Goal: Task Accomplishment & Management: Complete application form

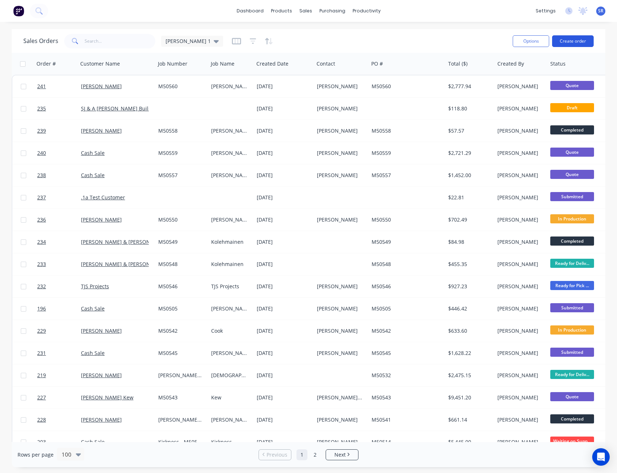
click at [564, 40] on button "Create order" at bounding box center [573, 41] width 42 height 12
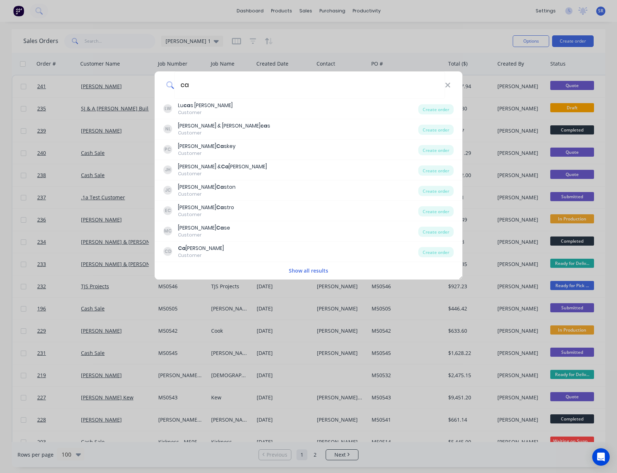
type input "c"
type input "sales"
click at [318, 272] on button "Show all results" at bounding box center [309, 271] width 44 height 8
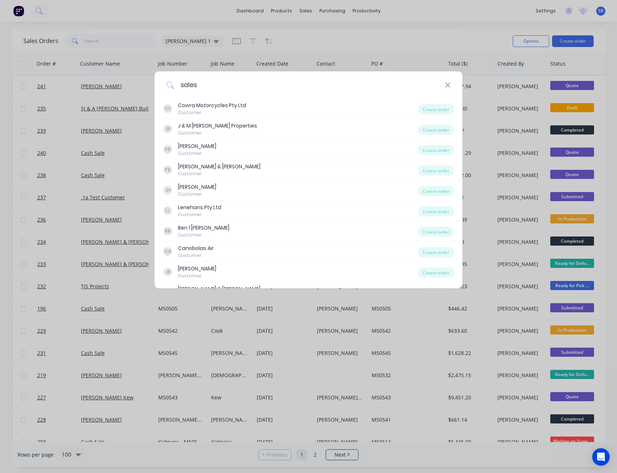
click at [449, 86] on icon at bounding box center [448, 85] width 6 height 8
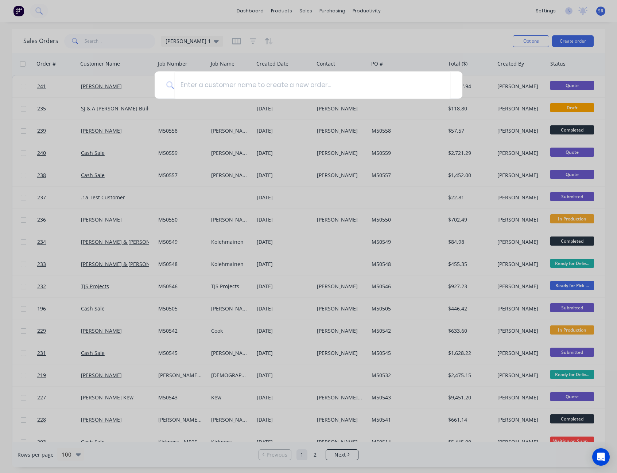
click at [356, 40] on div at bounding box center [308, 236] width 617 height 473
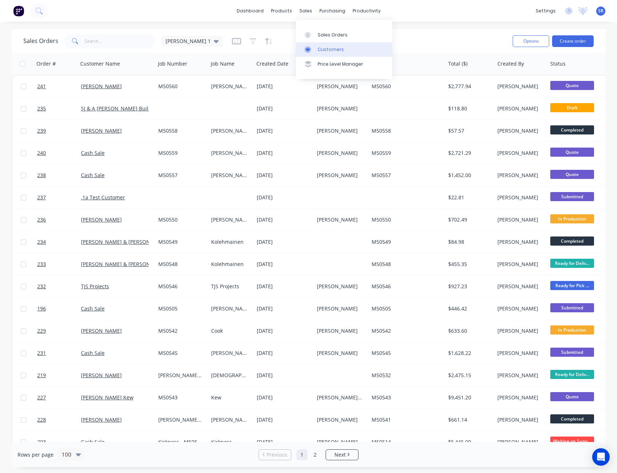
click at [322, 52] on div "Customers" at bounding box center [331, 49] width 26 height 7
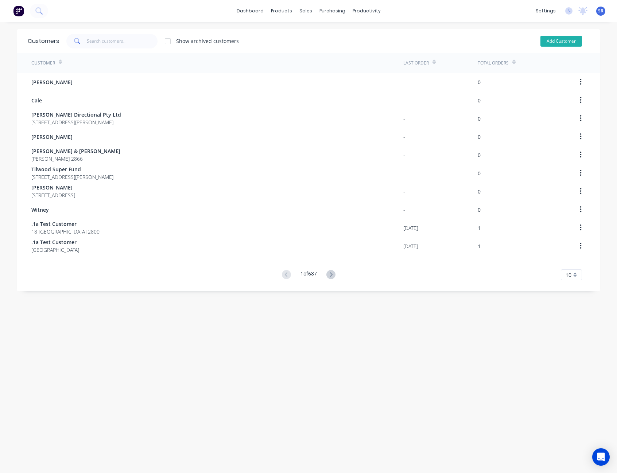
click at [559, 43] on button "Add Customer" at bounding box center [562, 41] width 42 height 11
select select "AU"
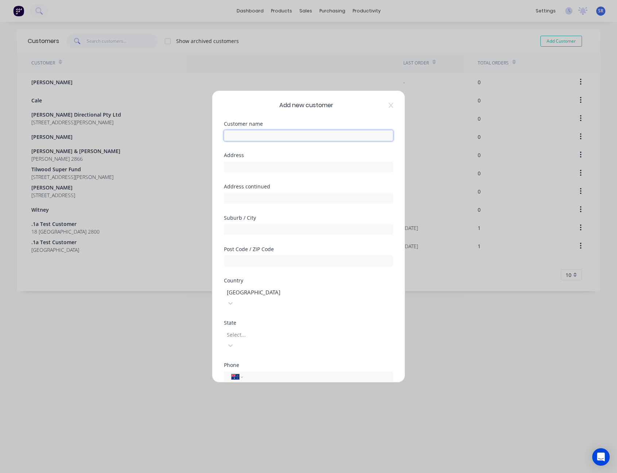
click at [298, 140] on input "text" at bounding box center [308, 135] width 169 height 11
type input "[PERSON_NAME]"
click at [253, 167] on input "text" at bounding box center [308, 167] width 169 height 11
type input "Winter St"
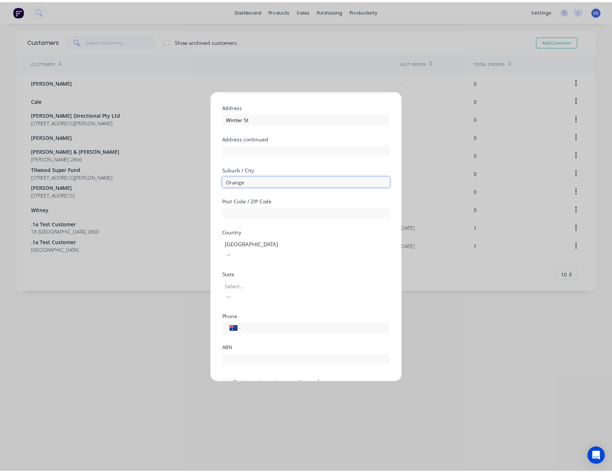
scroll to position [64, 0]
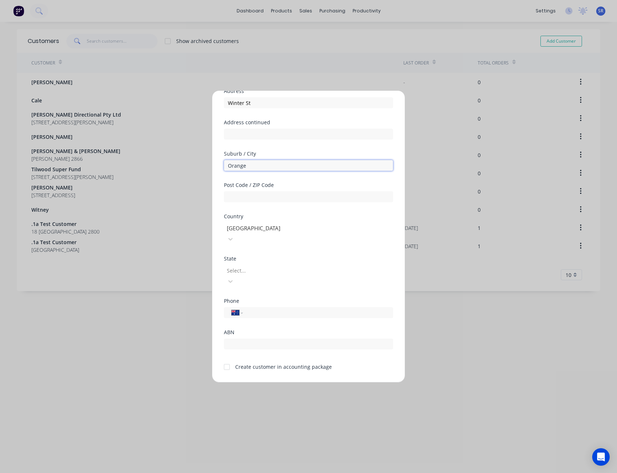
type input "Orange"
click at [265, 266] on div at bounding box center [278, 270] width 105 height 9
click at [261, 309] on input "tel" at bounding box center [316, 313] width 137 height 8
type input "0458 244 326"
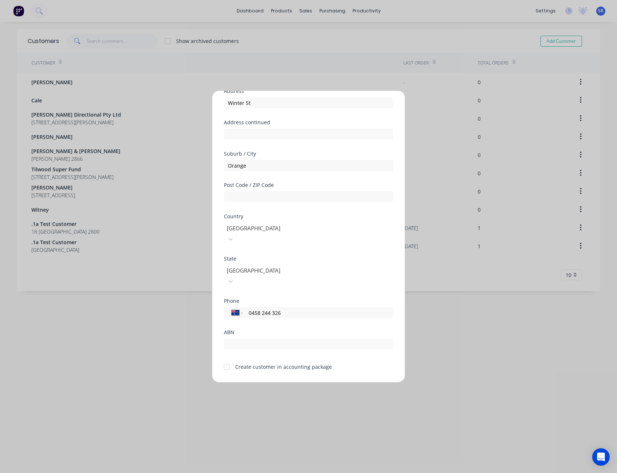
click at [228, 360] on div at bounding box center [227, 367] width 15 height 15
click at [282, 383] on button "Save" at bounding box center [286, 389] width 40 height 12
click at [283, 383] on button "Save" at bounding box center [286, 389] width 40 height 12
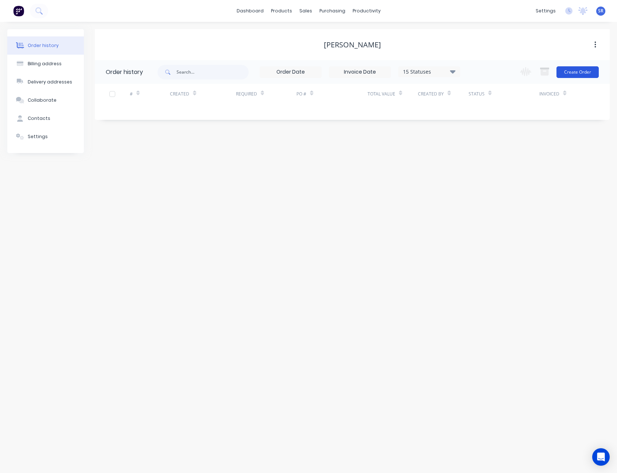
click at [587, 74] on button "Create Order" at bounding box center [578, 72] width 42 height 12
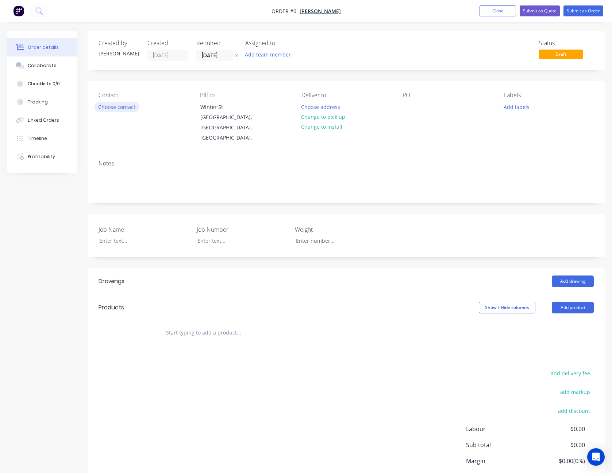
click at [124, 109] on button "Choose contact" at bounding box center [116, 107] width 45 height 10
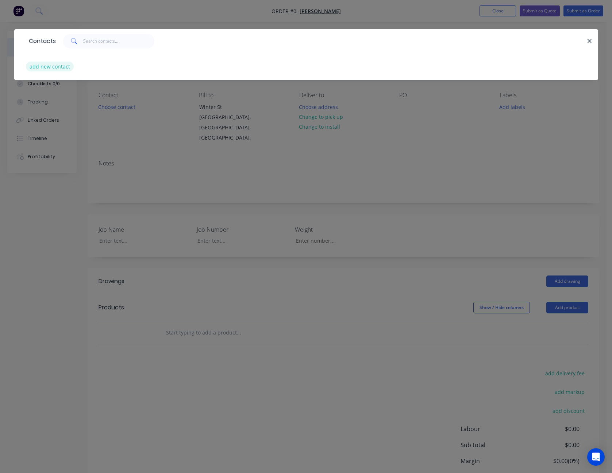
click at [61, 66] on button "add new contact" at bounding box center [50, 67] width 48 height 10
select select "AU"
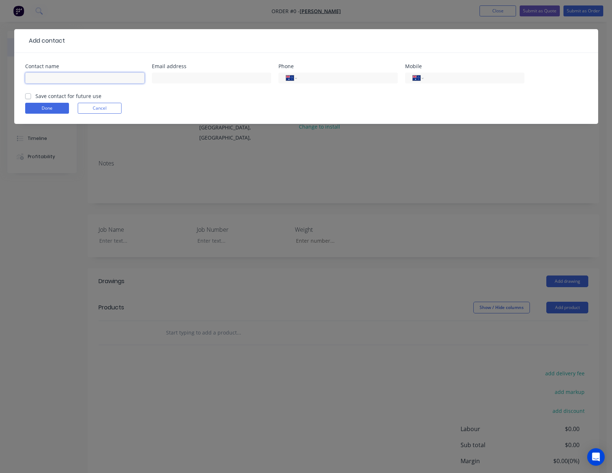
click at [63, 76] on input "text" at bounding box center [84, 78] width 119 height 11
type input "[PERSON_NAME]"
click at [35, 96] on label "Save contact for future use" at bounding box center [68, 96] width 66 height 8
click at [28, 96] on input "Save contact for future use" at bounding box center [28, 95] width 6 height 7
checkbox input "true"
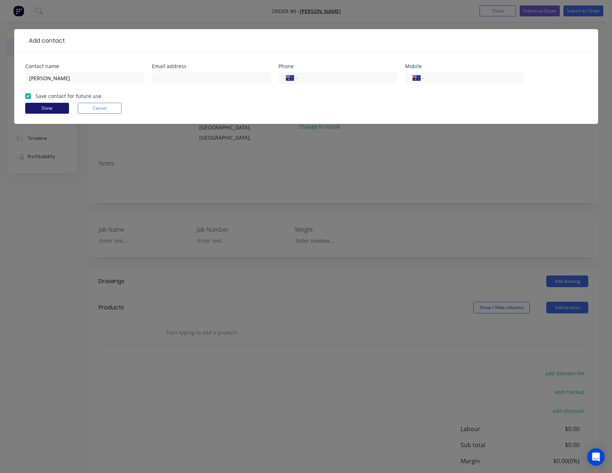
click at [36, 106] on button "Done" at bounding box center [47, 108] width 44 height 11
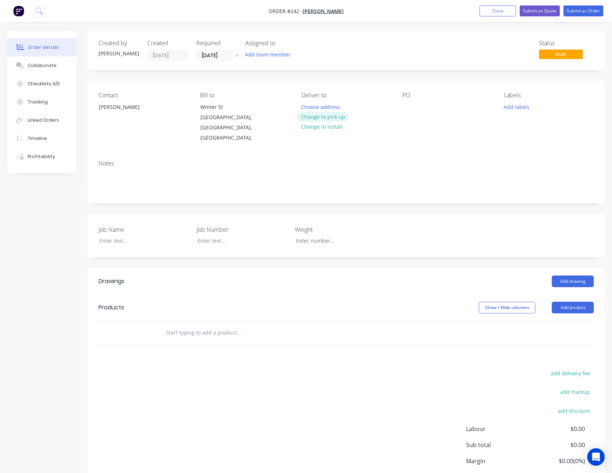
click at [336, 116] on button "Change to pick up" at bounding box center [323, 117] width 52 height 10
click at [570, 302] on button "Add product" at bounding box center [572, 308] width 42 height 12
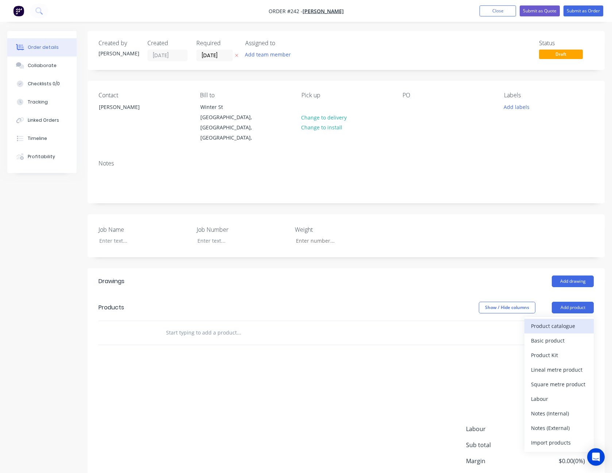
click at [568, 321] on div "Product catalogue" at bounding box center [559, 326] width 56 height 11
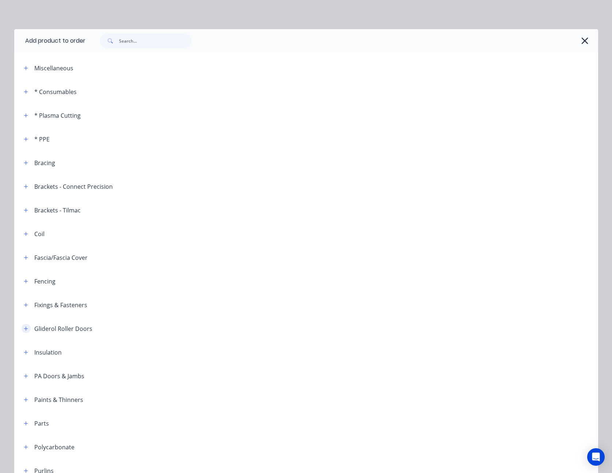
click at [24, 328] on icon "button" at bounding box center [26, 328] width 4 height 5
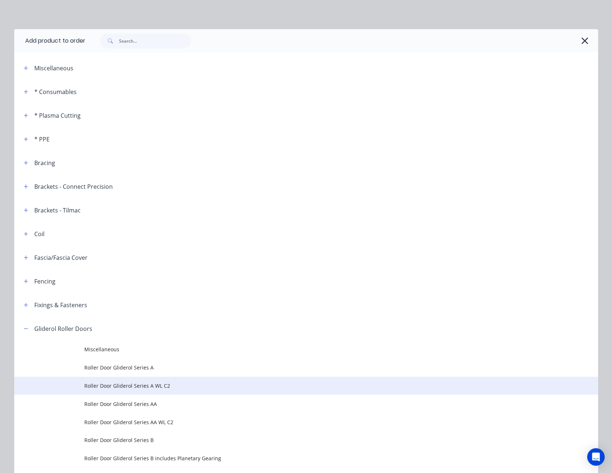
click at [119, 381] on td "Roller Door Gliderol Series A WL C2" at bounding box center [341, 386] width 514 height 18
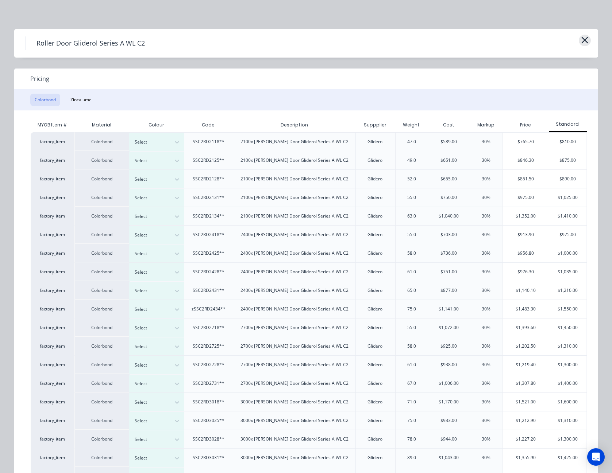
click at [582, 42] on icon "button" at bounding box center [585, 40] width 8 height 10
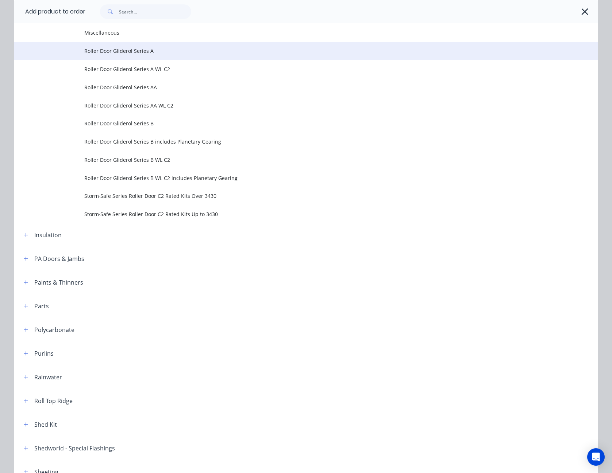
click at [149, 54] on span "Roller Door Gliderol Series A" at bounding box center [289, 51] width 411 height 8
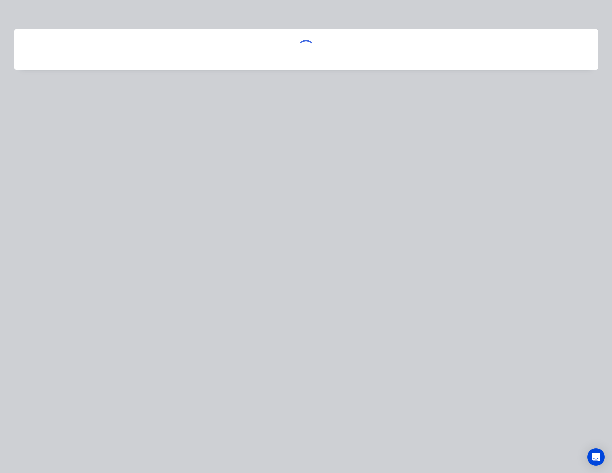
scroll to position [0, 0]
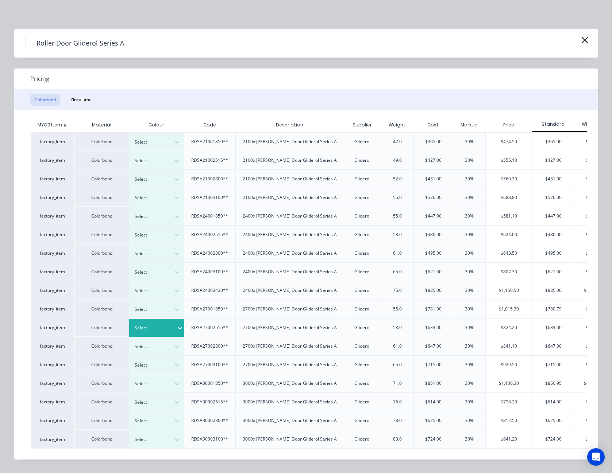
click at [178, 328] on icon at bounding box center [180, 328] width 4 height 3
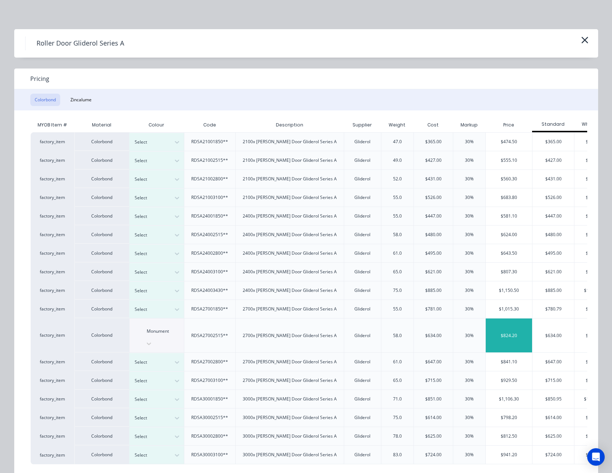
click at [504, 325] on div "$824.20" at bounding box center [508, 336] width 46 height 34
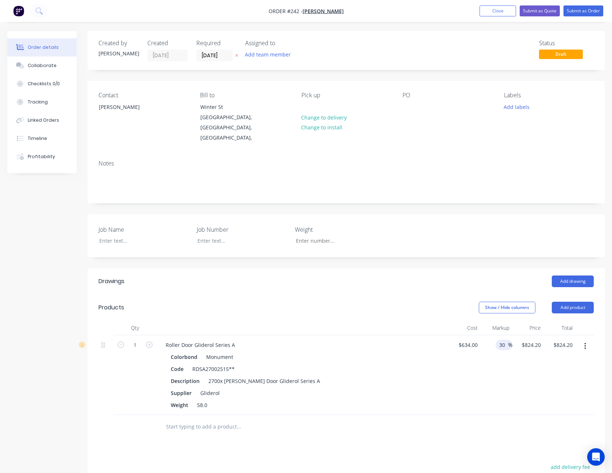
click at [501, 340] on input "30" at bounding box center [502, 345] width 9 height 11
type input "10"
type input "697.4"
type input "$697.40"
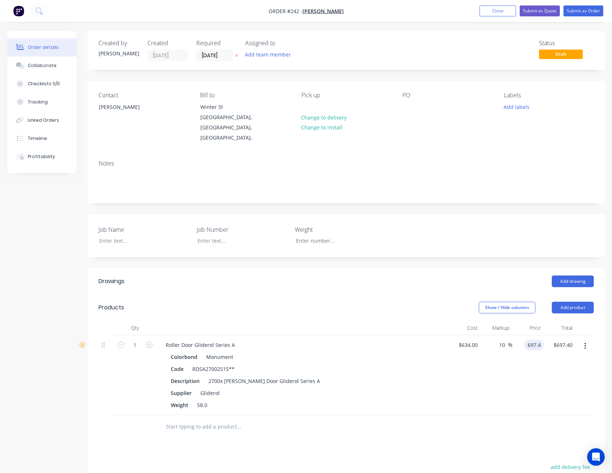
type input "$697.40"
click at [508, 365] on div "10 10 %" at bounding box center [496, 376] width 32 height 80
click at [576, 302] on button "Add product" at bounding box center [572, 308] width 42 height 12
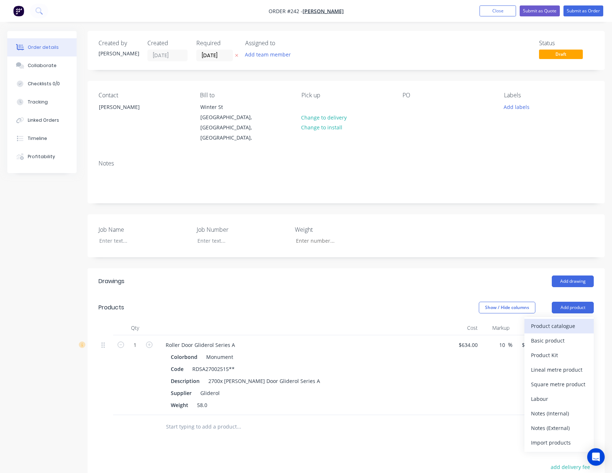
click at [568, 321] on div "Product catalogue" at bounding box center [559, 326] width 56 height 11
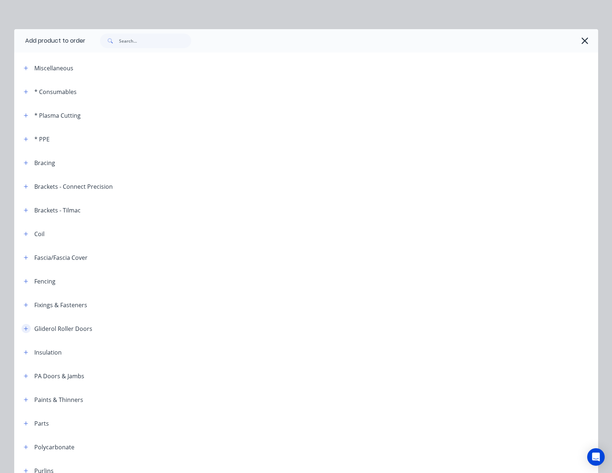
click at [24, 328] on icon "button" at bounding box center [26, 328] width 4 height 5
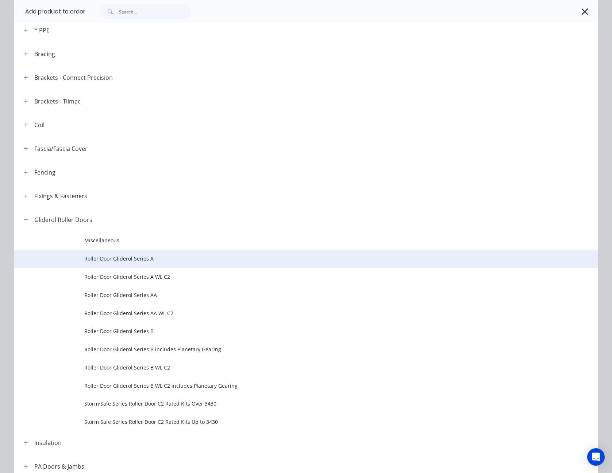
scroll to position [109, 0]
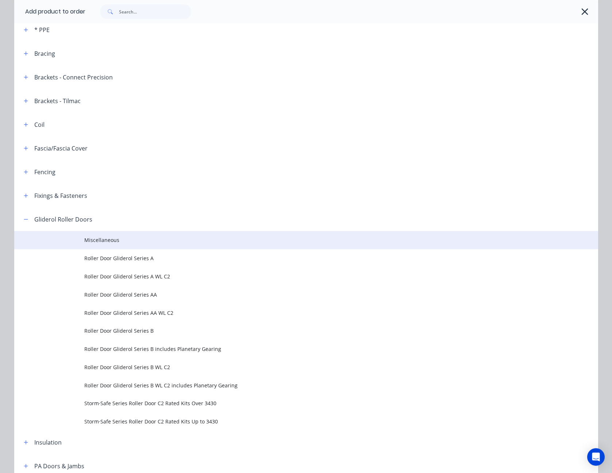
click at [92, 239] on span "Miscellaneous" at bounding box center [289, 240] width 411 height 8
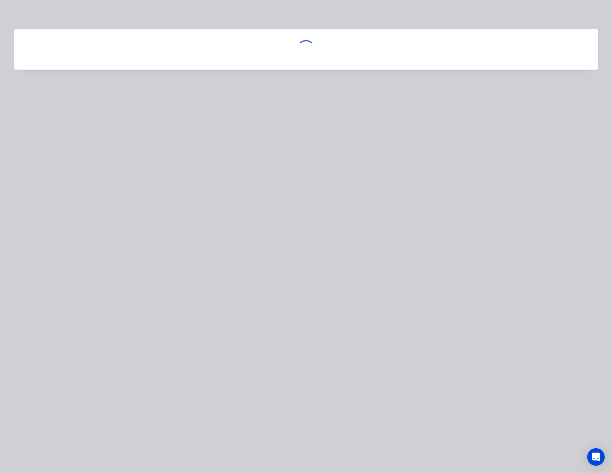
scroll to position [0, 0]
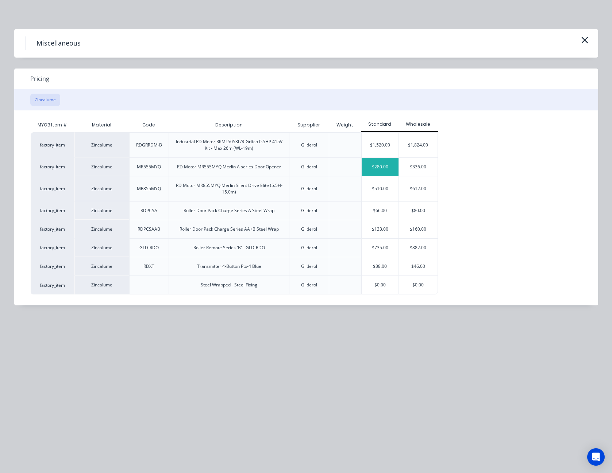
click at [372, 164] on div "$280.00" at bounding box center [379, 167] width 37 height 18
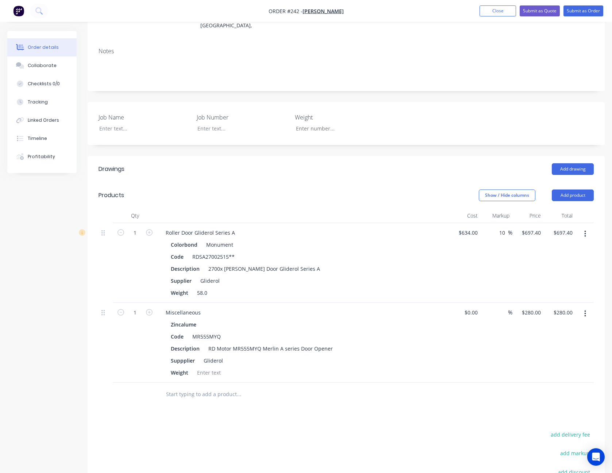
scroll to position [109, 0]
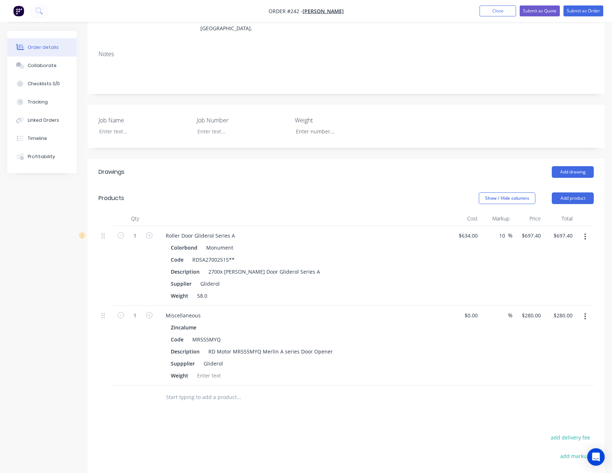
drag, startPoint x: 243, startPoint y: 295, endPoint x: 404, endPoint y: 173, distance: 201.8
click at [404, 173] on header "Drawings Add drawing" at bounding box center [346, 172] width 517 height 26
click at [473, 310] on input at bounding box center [472, 315] width 17 height 11
type input "$270.00"
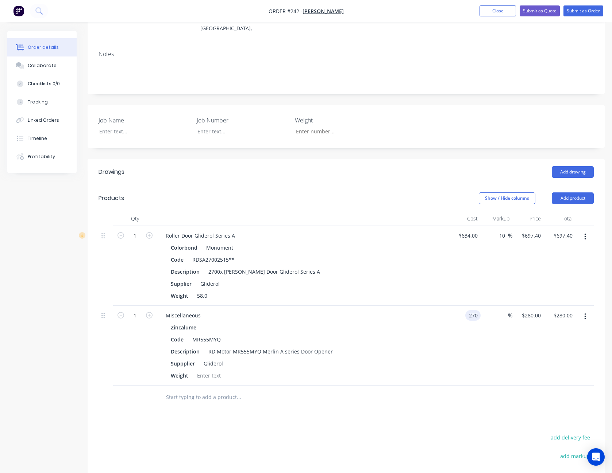
type input "$270.00"
type input "10"
type input "297"
type input "$297.00"
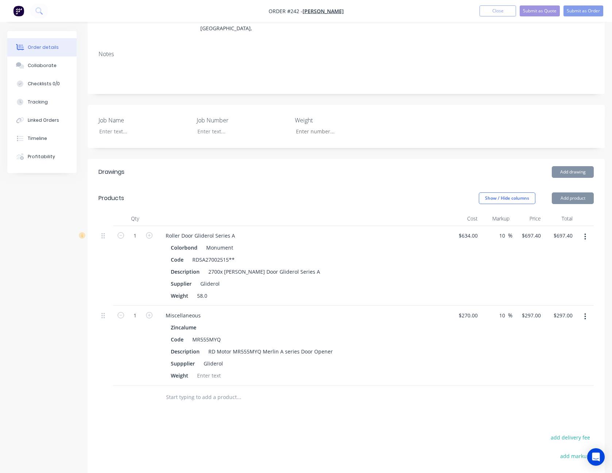
click at [470, 345] on div "$270.00 $270.00" at bounding box center [465, 346] width 32 height 80
click at [586, 230] on button "button" at bounding box center [584, 236] width 17 height 13
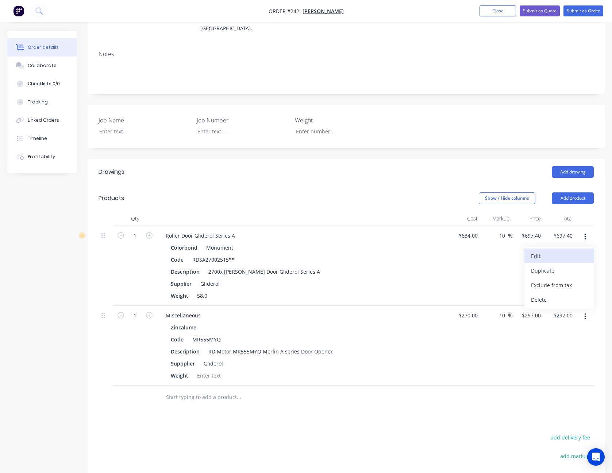
click at [570, 251] on div "Edit" at bounding box center [559, 256] width 56 height 11
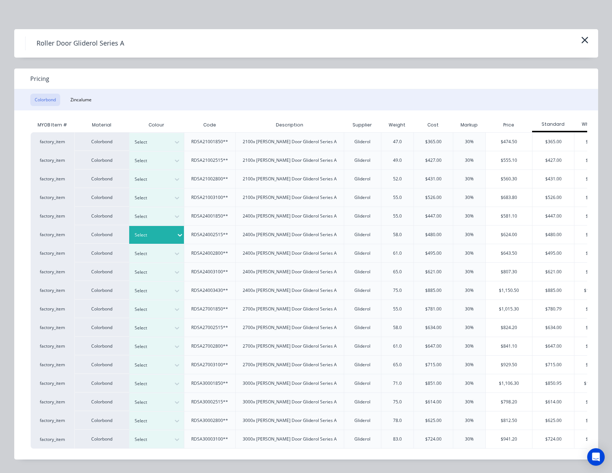
click at [176, 232] on icon at bounding box center [179, 235] width 7 height 7
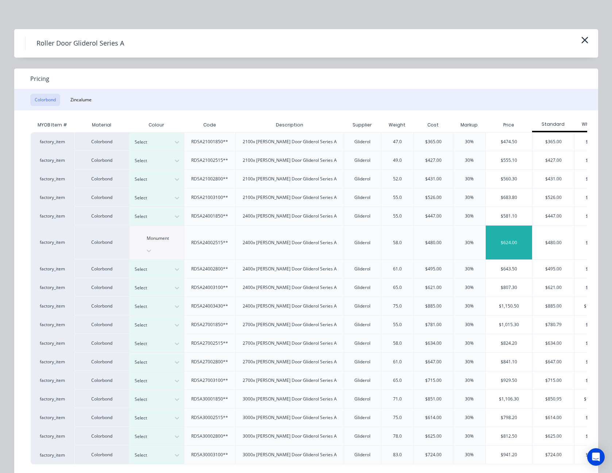
click at [504, 234] on div "$624.00" at bounding box center [508, 243] width 46 height 34
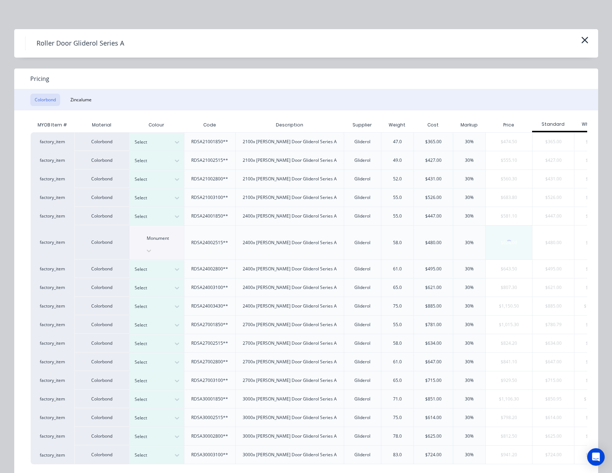
type input "-1.58"
type input "$624.00"
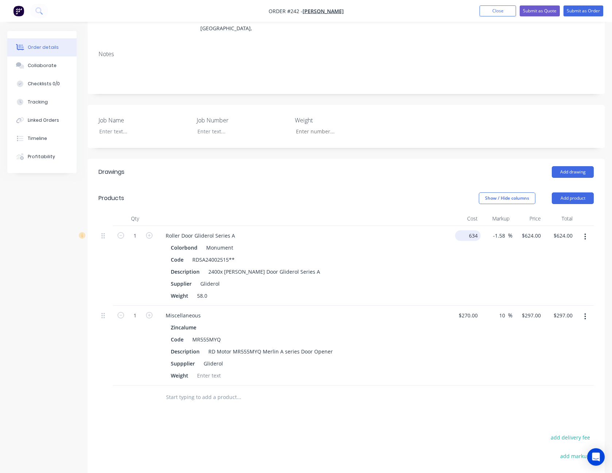
click at [470, 230] on input "634" at bounding box center [469, 235] width 23 height 11
type input "$591.00"
type input "$581.6782"
type input "$581.68"
type input "10"
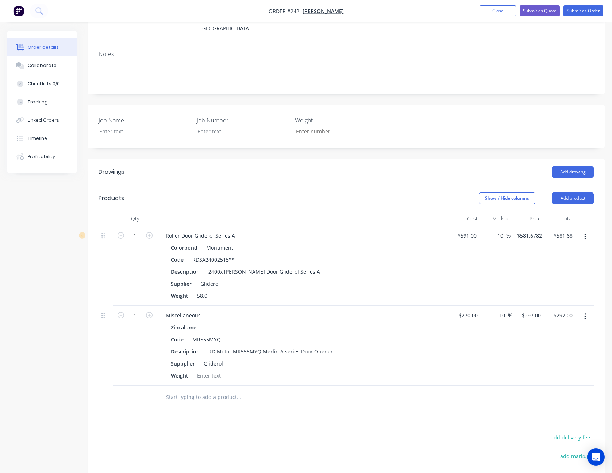
type input "650.1"
type input "$650.10"
click at [459, 258] on div "$591.00 $591.00" at bounding box center [465, 266] width 32 height 80
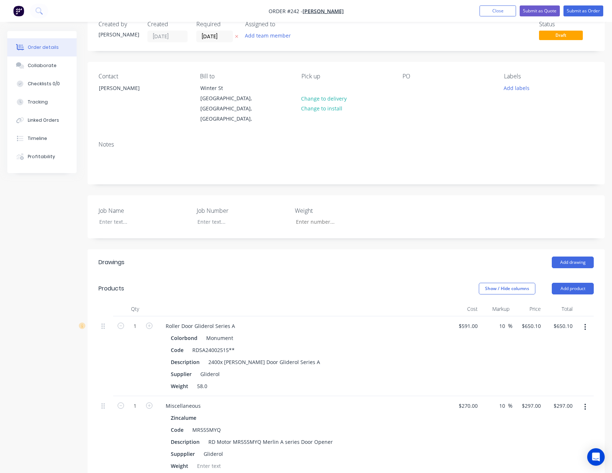
scroll to position [0, 0]
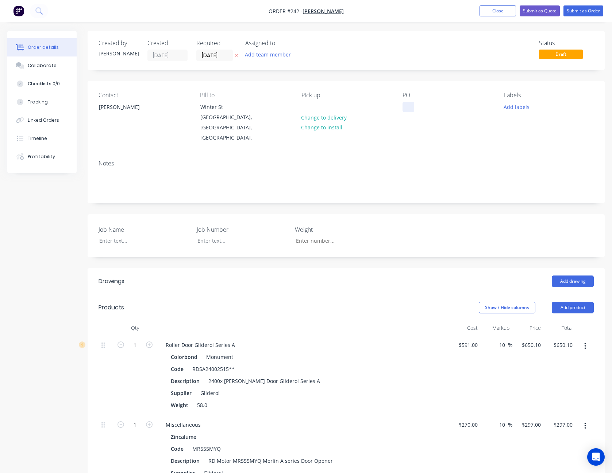
click at [409, 106] on div at bounding box center [408, 107] width 12 height 11
click at [108, 236] on div at bounding box center [138, 241] width 91 height 11
click at [560, 199] on div "Created by [PERSON_NAME] Created [DATE] Required [DATE] Assigned to Add team me…" at bounding box center [346, 362] width 517 height 663
click at [261, 54] on button "Add team member" at bounding box center [268, 55] width 54 height 10
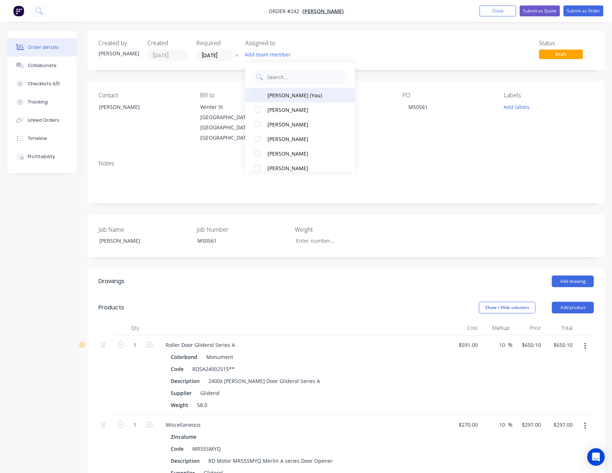
click at [284, 97] on div "[PERSON_NAME] (You)" at bounding box center [303, 96] width 73 height 8
click at [449, 54] on div "Status Draft" at bounding box center [455, 51] width 275 height 22
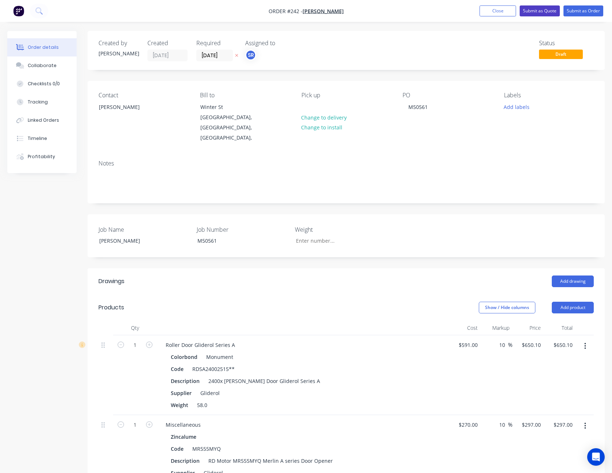
click at [543, 13] on button "Submit as Quote" at bounding box center [539, 10] width 40 height 11
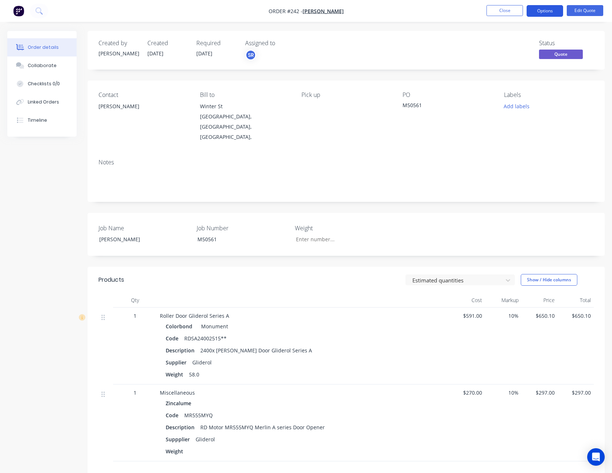
click at [545, 10] on button "Options" at bounding box center [544, 11] width 36 height 12
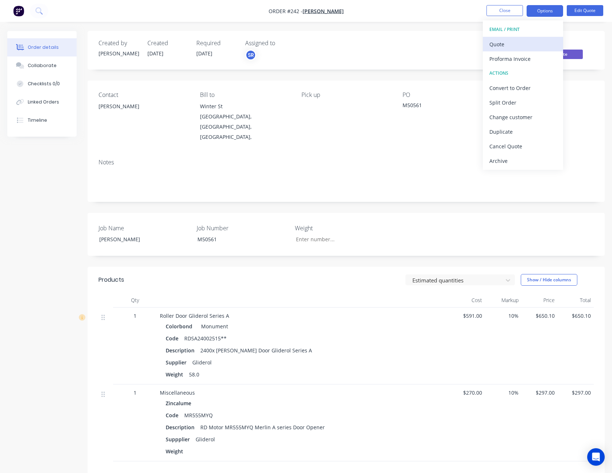
click at [518, 43] on div "Quote" at bounding box center [522, 44] width 67 height 11
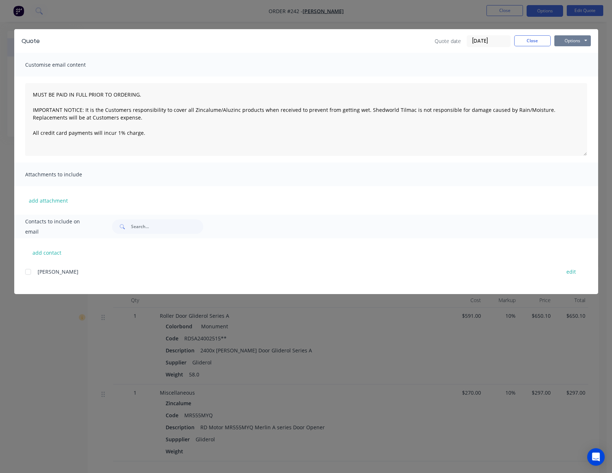
click at [562, 39] on button "Options" at bounding box center [572, 40] width 36 height 11
click at [571, 66] on button "Print" at bounding box center [577, 66] width 47 height 12
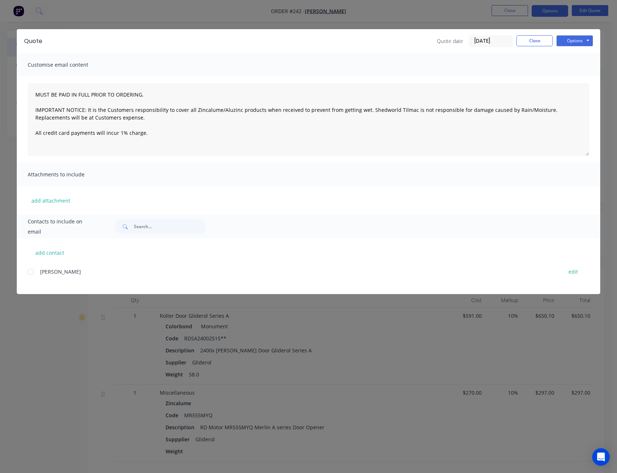
type textarea "MUST BE PAID IN FULL PRIOR TO ORDERING. IMPORTANT NOTICE: It is the Customers r…"
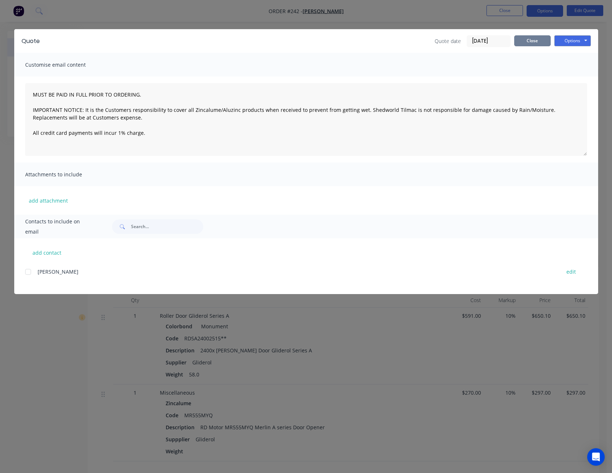
click at [531, 40] on button "Close" at bounding box center [532, 40] width 36 height 11
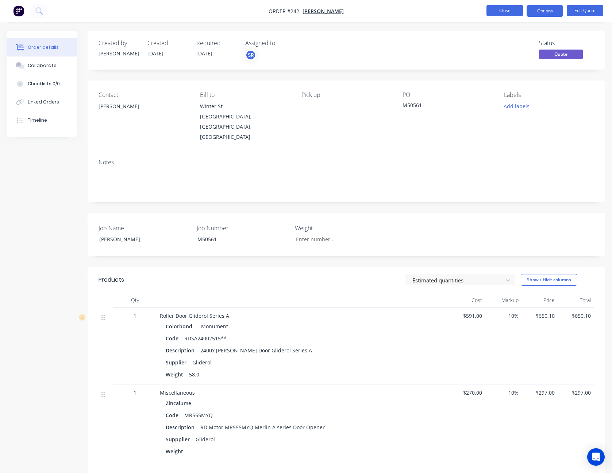
click at [511, 9] on button "Close" at bounding box center [504, 10] width 36 height 11
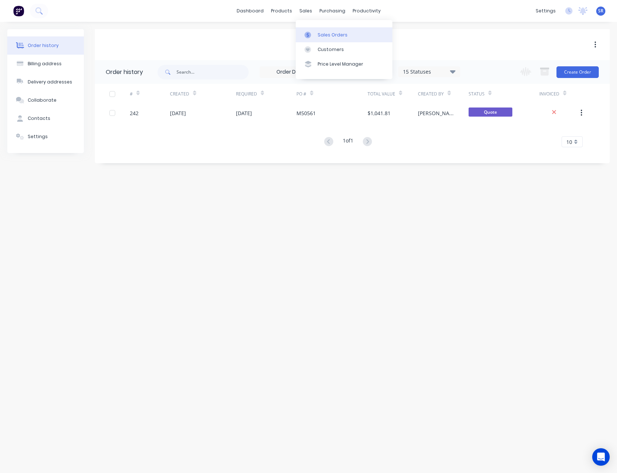
click at [323, 33] on div "Sales Orders" at bounding box center [333, 35] width 30 height 7
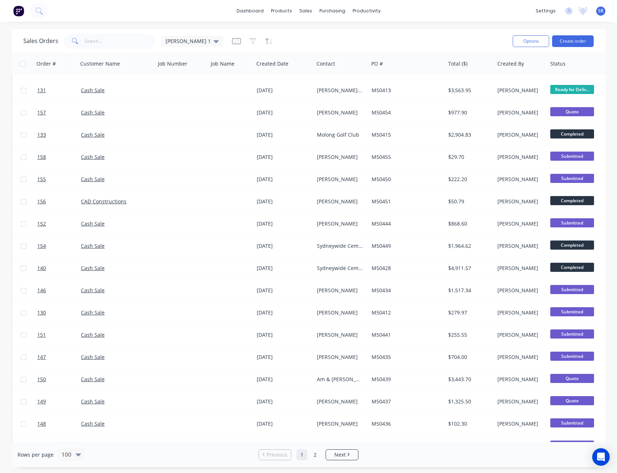
scroll to position [1861, 0]
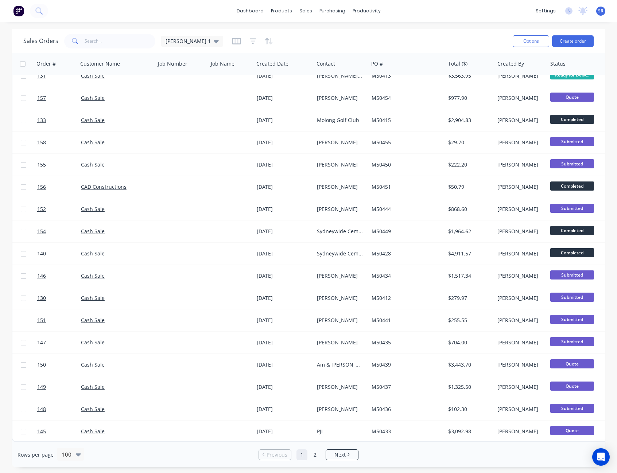
click at [325, 452] on ul "Previous 1 2 Next" at bounding box center [309, 455] width 106 height 11
click at [337, 457] on span "Next" at bounding box center [339, 455] width 11 height 7
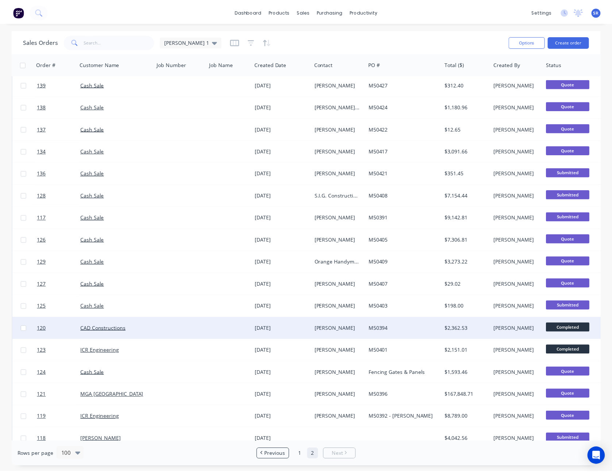
scroll to position [0, 0]
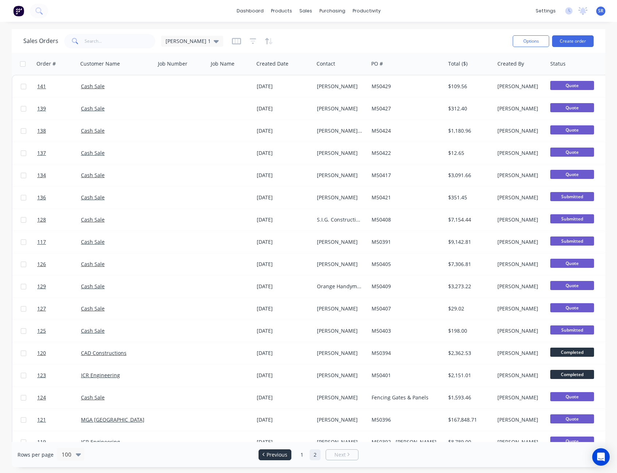
click at [286, 456] on span "Previous" at bounding box center [277, 455] width 21 height 7
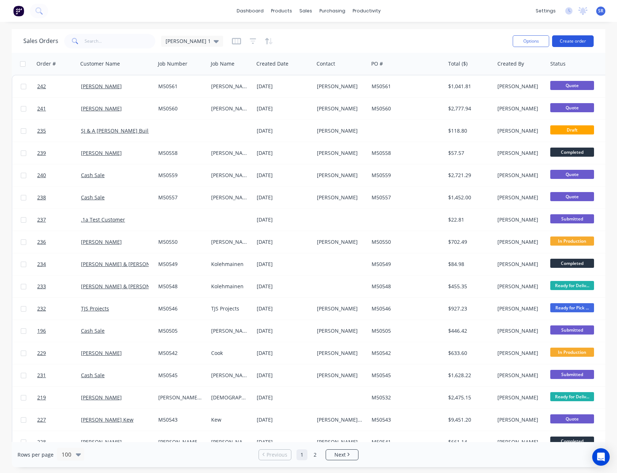
click at [575, 39] on button "Create order" at bounding box center [573, 41] width 42 height 12
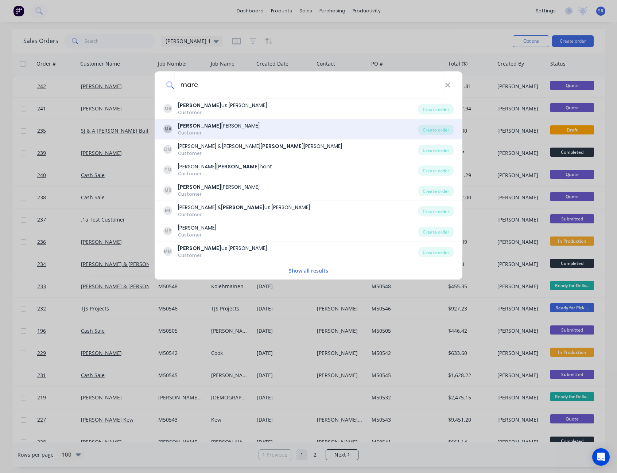
type input "marc"
click at [206, 122] on div "[PERSON_NAME]" at bounding box center [219, 126] width 82 height 8
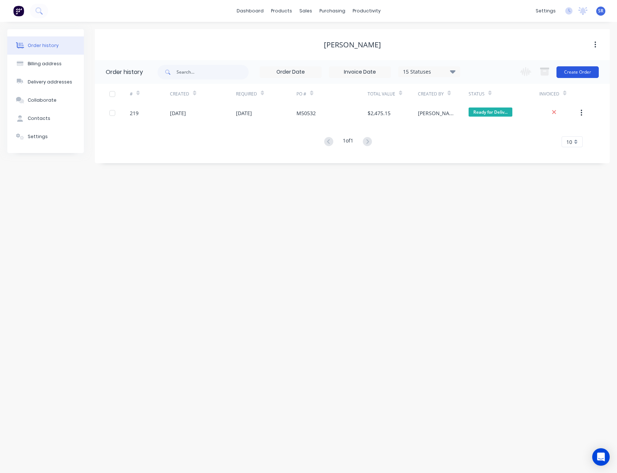
click at [581, 73] on button "Create Order" at bounding box center [578, 72] width 42 height 12
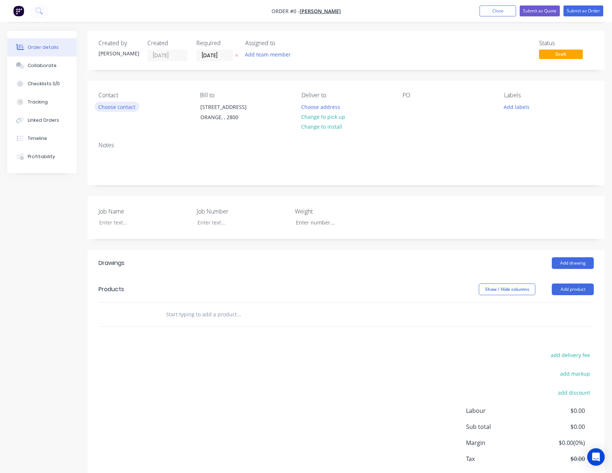
click at [127, 105] on button "Choose contact" at bounding box center [116, 107] width 45 height 10
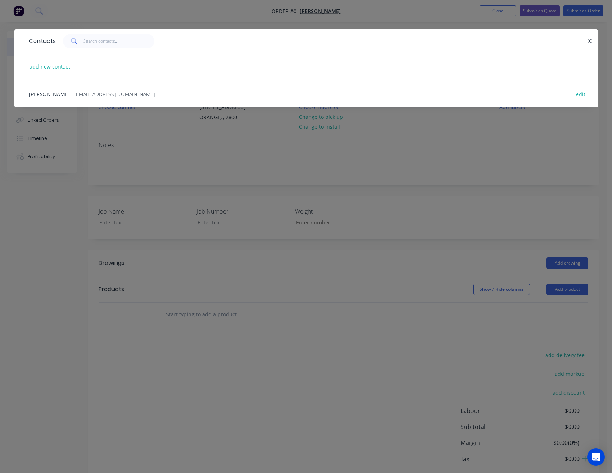
click at [108, 90] on div "[PERSON_NAME] - [EMAIL_ADDRESS][DOMAIN_NAME] - edit" at bounding box center [306, 93] width 562 height 27
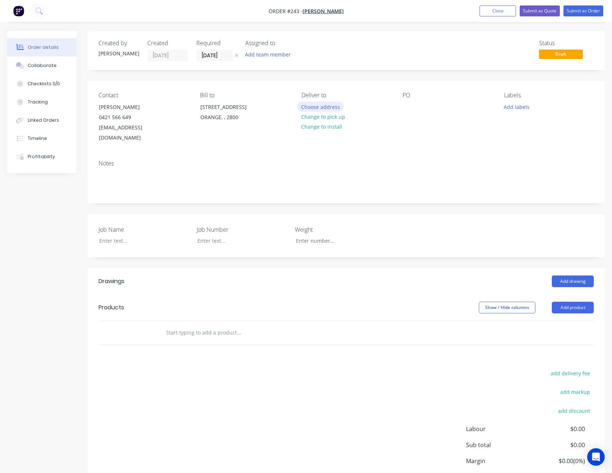
click at [324, 106] on button "Choose address" at bounding box center [320, 107] width 47 height 10
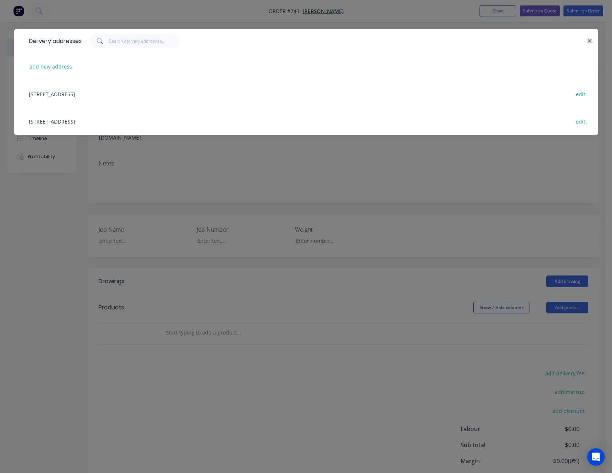
click at [66, 123] on div "[STREET_ADDRESS]" at bounding box center [306, 121] width 562 height 27
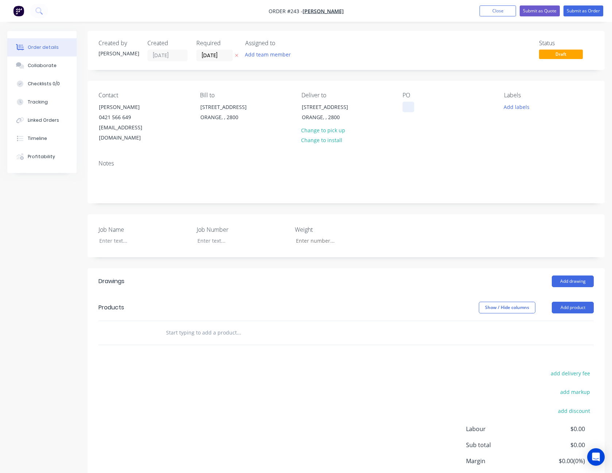
click at [407, 105] on div at bounding box center [408, 107] width 12 height 11
click at [113, 236] on div at bounding box center [138, 241] width 91 height 11
click at [585, 302] on button "Add product" at bounding box center [572, 308] width 42 height 12
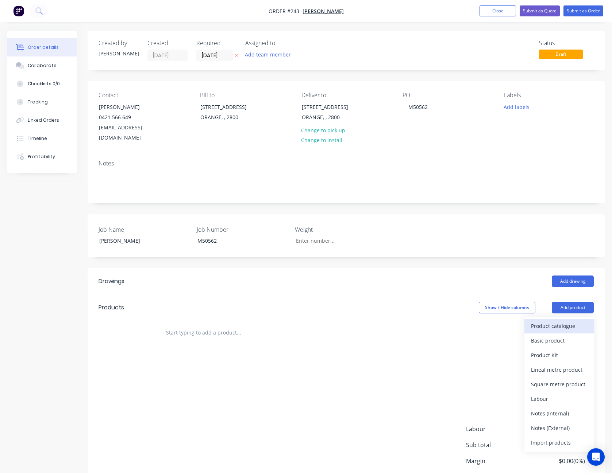
click at [567, 321] on div "Product catalogue" at bounding box center [559, 326] width 56 height 11
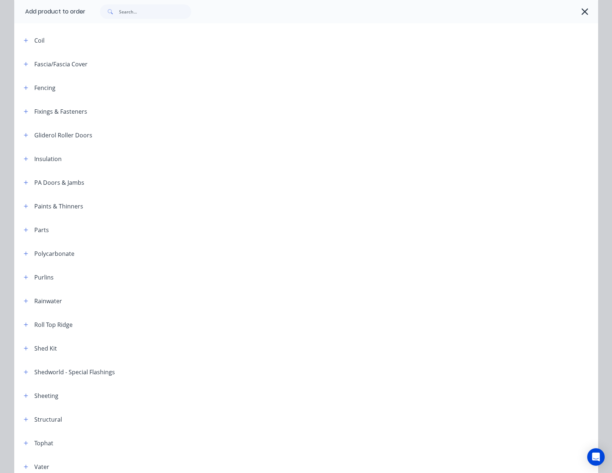
scroll to position [219, 0]
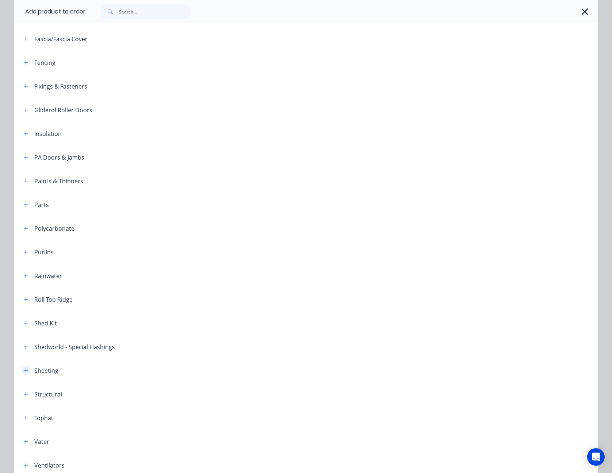
click at [24, 372] on icon "button" at bounding box center [26, 370] width 4 height 5
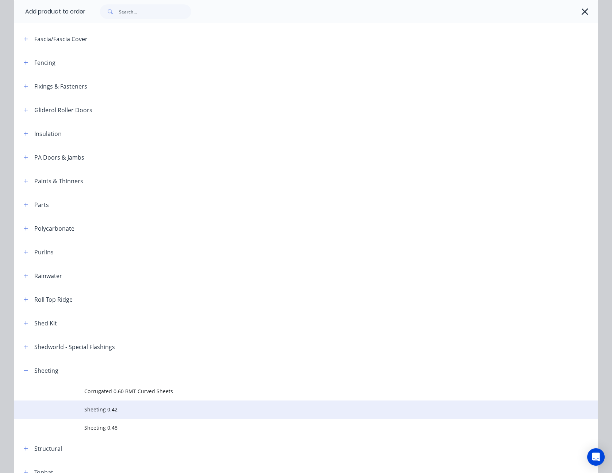
click at [94, 406] on td "Sheeting 0.42" at bounding box center [341, 410] width 514 height 18
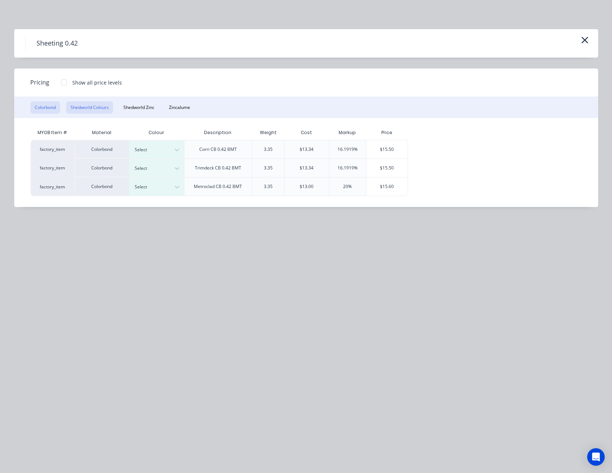
click at [96, 107] on button "Shedworld Colours" at bounding box center [89, 107] width 47 height 12
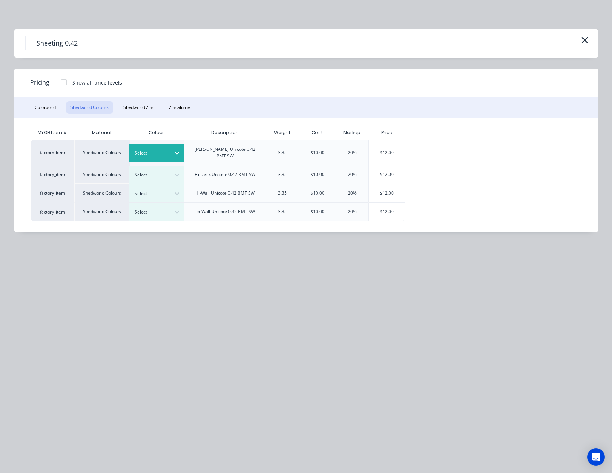
click at [173, 147] on div at bounding box center [176, 153] width 13 height 12
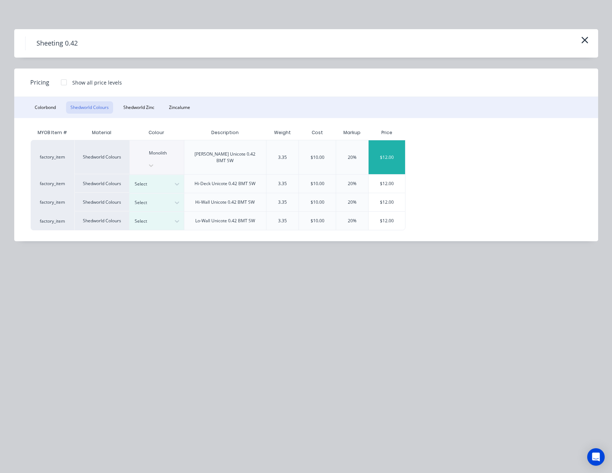
click at [373, 147] on div "$12.00" at bounding box center [386, 157] width 36 height 34
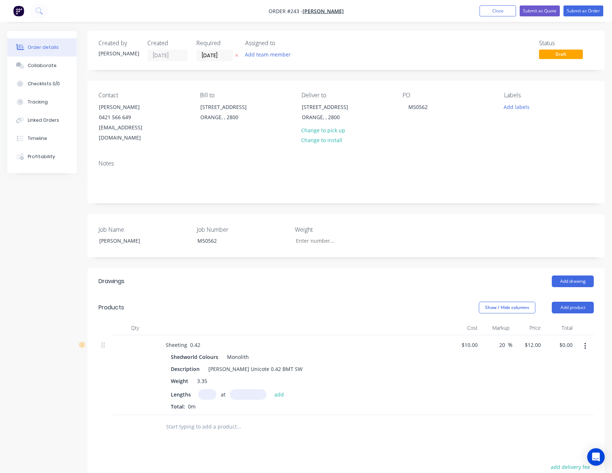
click at [204, 390] on input "text" at bounding box center [207, 395] width 18 height 11
type input "8"
type input "3150"
click at [271, 390] on button "add" at bounding box center [279, 395] width 17 height 10
type input "$302.40"
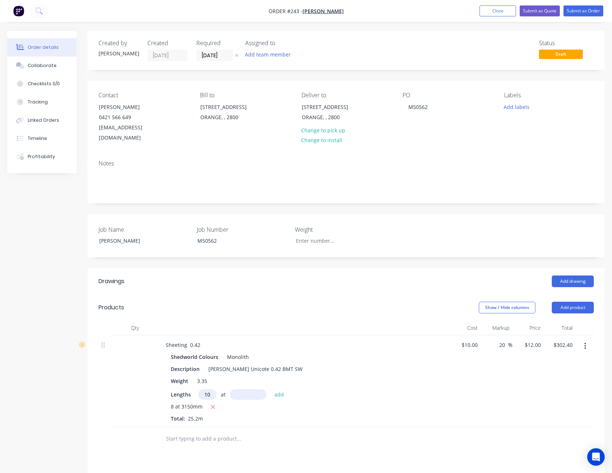
type input "10"
type input "3070"
click at [271, 390] on button "add" at bounding box center [279, 395] width 17 height 10
type input "$670.80"
type input "10"
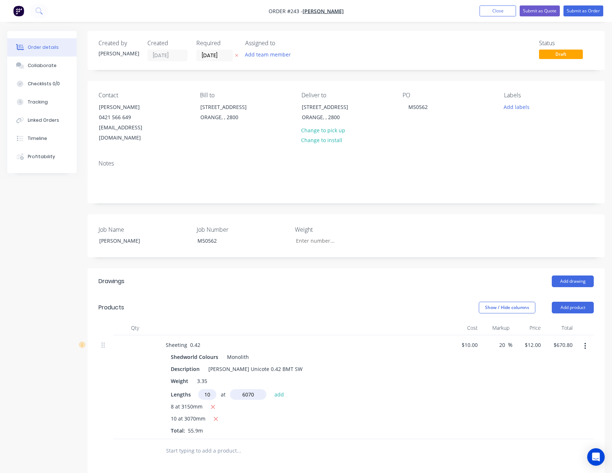
type input "6070"
click at [271, 390] on button "add" at bounding box center [279, 395] width 17 height 10
type input "$1,399.20"
click at [581, 302] on button "Add product" at bounding box center [572, 308] width 42 height 12
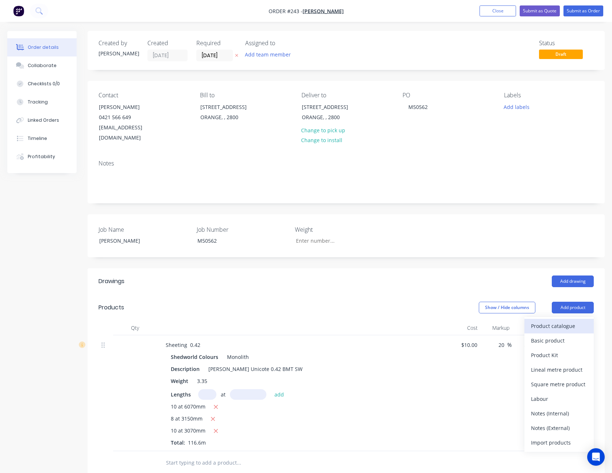
click at [569, 321] on div "Product catalogue" at bounding box center [559, 326] width 56 height 11
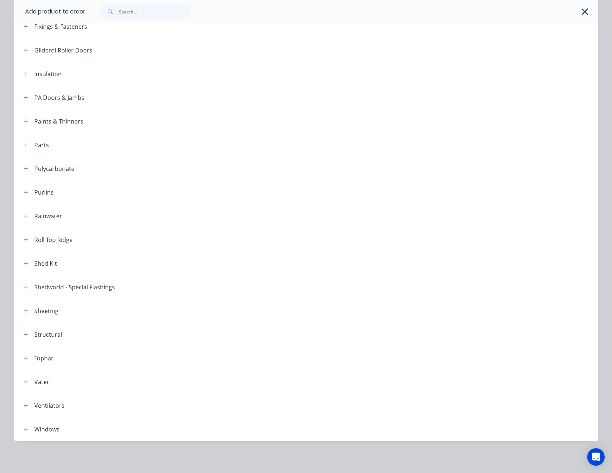
scroll to position [36, 0]
click at [24, 359] on icon "button" at bounding box center [26, 358] width 4 height 4
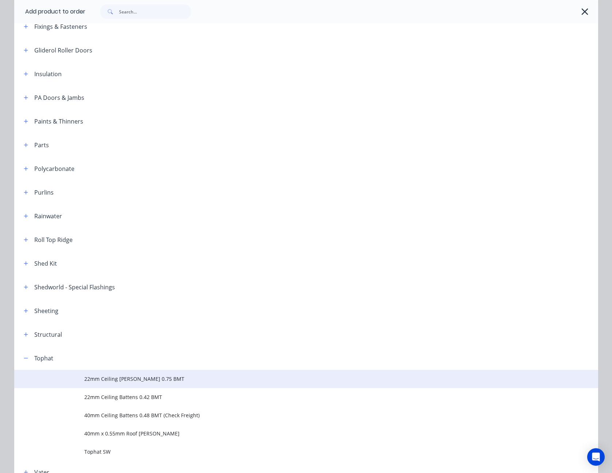
click at [124, 381] on span "22mm Ceiling [PERSON_NAME] 0.75 BMT" at bounding box center [289, 379] width 411 height 8
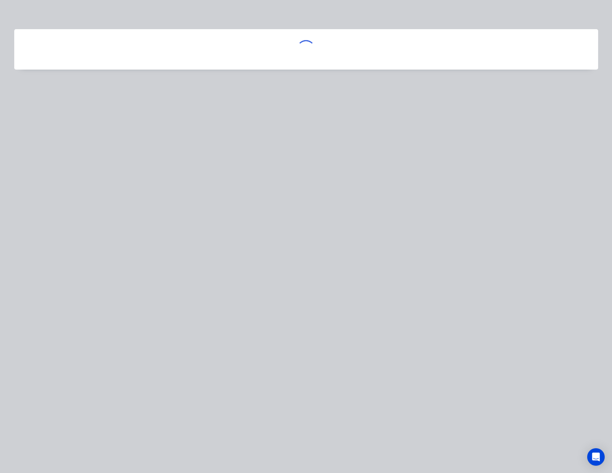
scroll to position [0, 0]
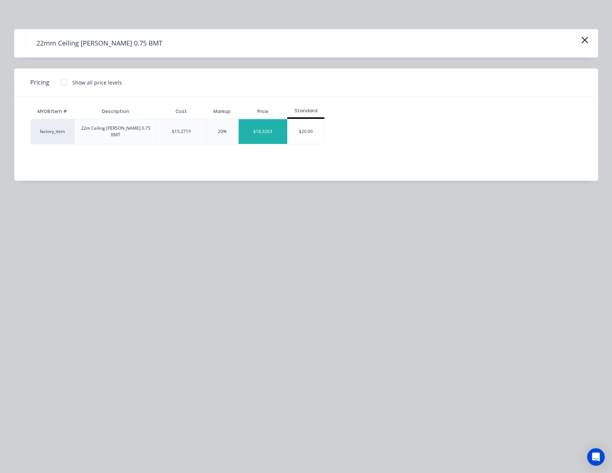
click at [263, 127] on div "$18.3263" at bounding box center [263, 131] width 49 height 25
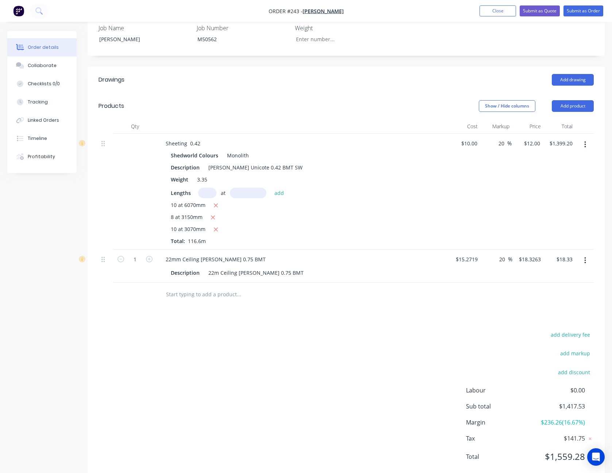
scroll to position [211, 0]
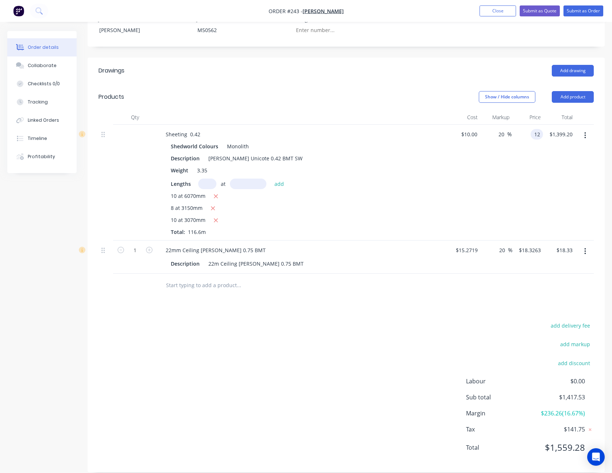
click at [536, 129] on input "12" at bounding box center [537, 134] width 9 height 11
type input "11"
type input "10"
type input "$11.00"
type input "$1,282.60"
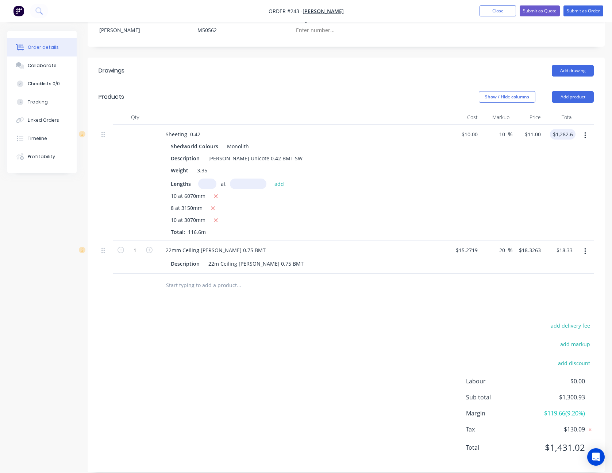
click at [535, 186] on div "$11.00 $11.00" at bounding box center [528, 183] width 32 height 116
drag, startPoint x: 517, startPoint y: 186, endPoint x: 479, endPoint y: 153, distance: 51.0
click at [479, 153] on div "$10.00 $10.00" at bounding box center [464, 183] width 31 height 116
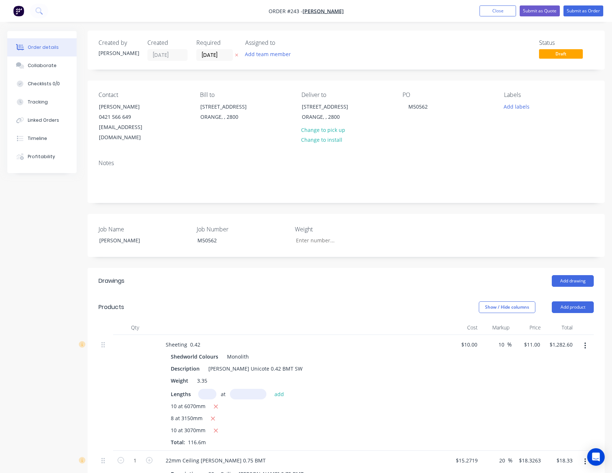
scroll to position [0, 0]
click at [279, 52] on button "Add team member" at bounding box center [268, 55] width 54 height 10
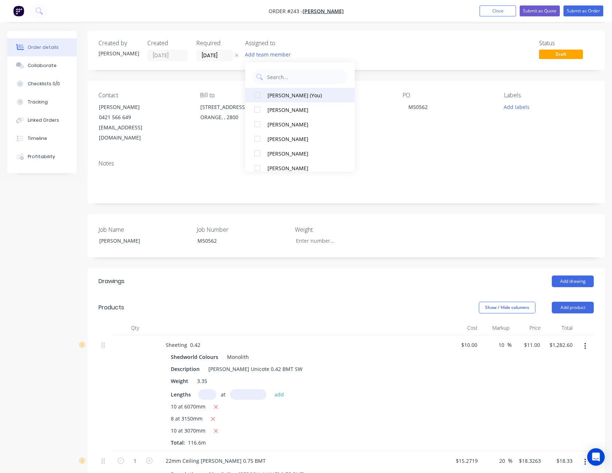
click at [283, 90] on button "[PERSON_NAME] (You)" at bounding box center [299, 95] width 109 height 15
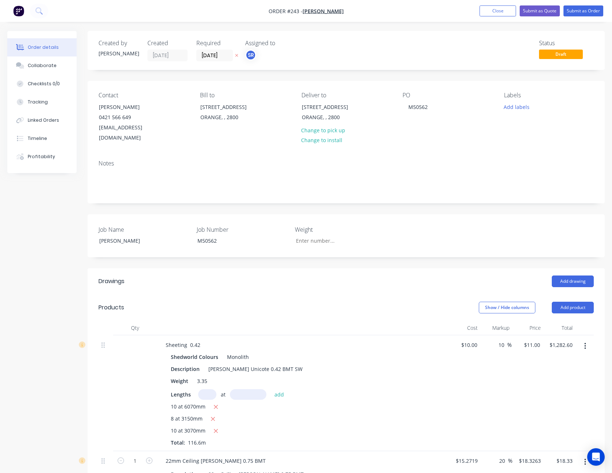
click at [394, 63] on div "Created by [PERSON_NAME] Created [DATE] Required [DATE] Assigned to SR Status D…" at bounding box center [346, 50] width 517 height 39
click at [154, 236] on div "Job Name [PERSON_NAME] Job Number M50562 Weight" at bounding box center [346, 235] width 517 height 43
click at [183, 321] on div at bounding box center [303, 328] width 292 height 15
drag, startPoint x: 171, startPoint y: 260, endPoint x: 518, endPoint y: 153, distance: 363.4
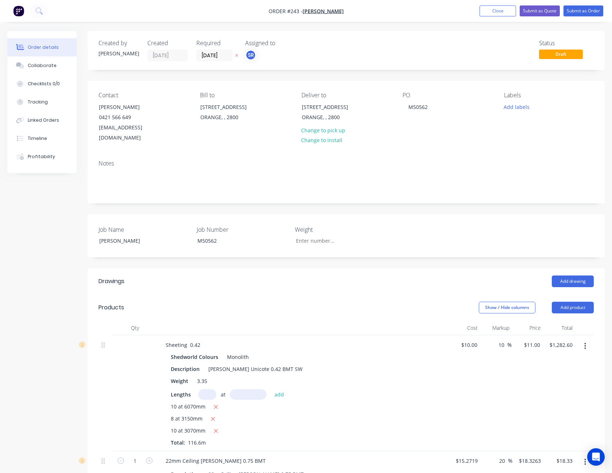
click at [518, 160] on div "Notes" at bounding box center [345, 163] width 495 height 7
click at [543, 8] on button "Submit as Quote" at bounding box center [539, 10] width 40 height 11
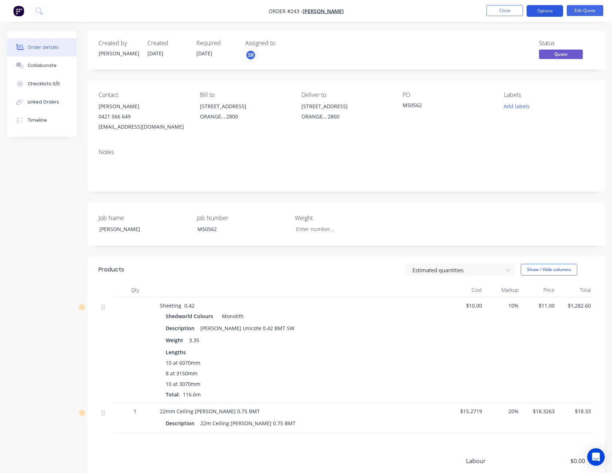
click at [543, 9] on button "Options" at bounding box center [544, 11] width 36 height 12
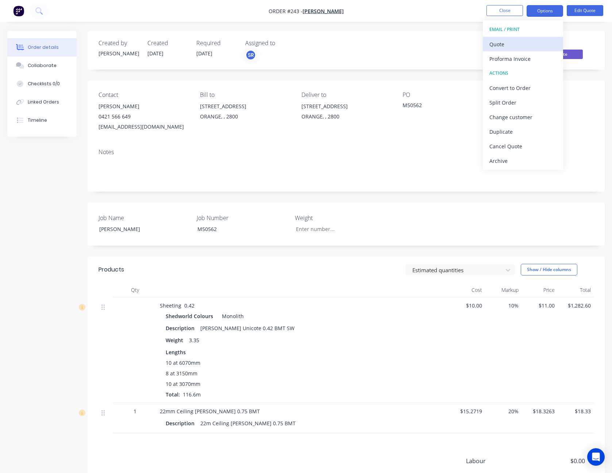
click at [533, 39] on div "Quote" at bounding box center [522, 44] width 67 height 11
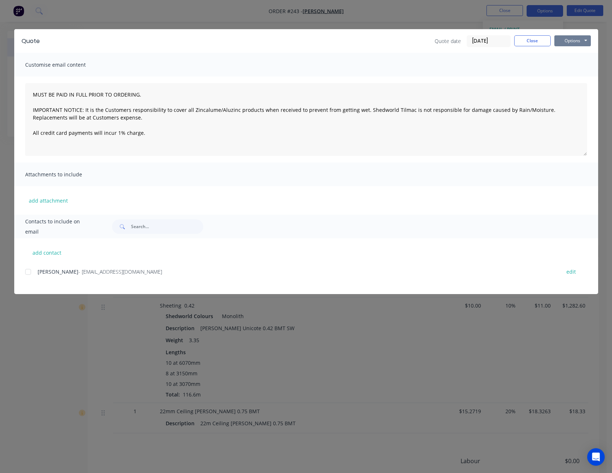
click at [569, 39] on button "Options" at bounding box center [572, 40] width 36 height 11
click at [570, 63] on button "Print" at bounding box center [577, 66] width 47 height 12
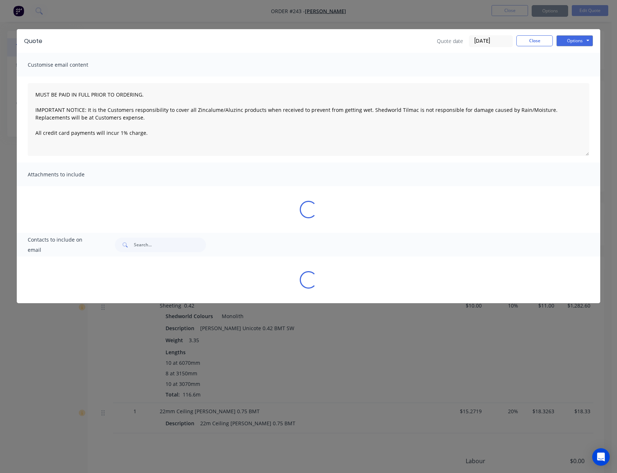
type textarea "MUST BE PAID IN FULL PRIOR TO ORDERING. IMPORTANT NOTICE: It is the Customers r…"
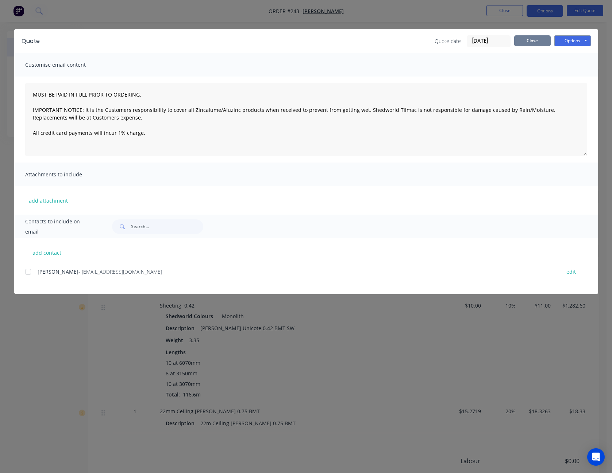
click at [536, 39] on button "Close" at bounding box center [532, 40] width 36 height 11
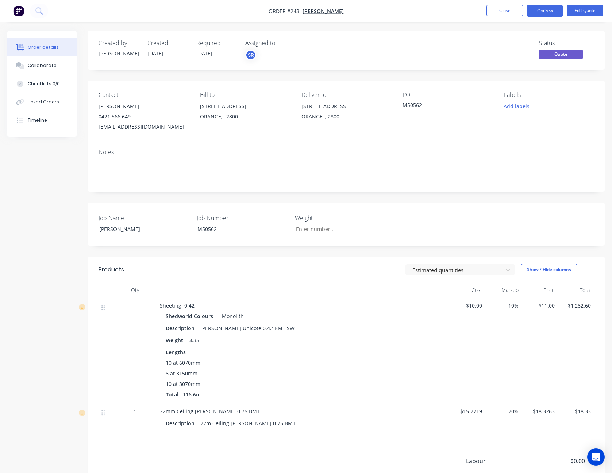
scroll to position [36, 0]
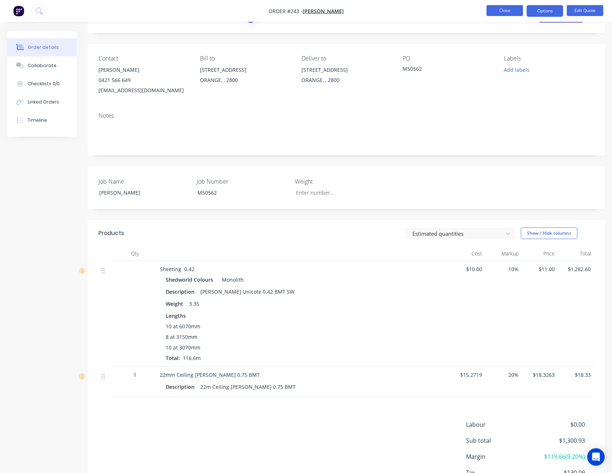
click at [507, 8] on button "Close" at bounding box center [504, 10] width 36 height 11
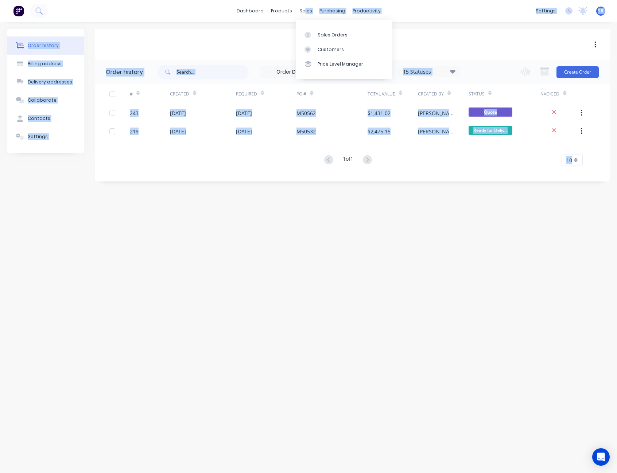
drag, startPoint x: 305, startPoint y: 11, endPoint x: 314, endPoint y: 23, distance: 14.4
click at [314, 23] on body "dashboard products sales purchasing productivity dashboard products Product Cat…" at bounding box center [308, 236] width 617 height 473
click at [326, 36] on div "Sales Orders" at bounding box center [333, 35] width 30 height 7
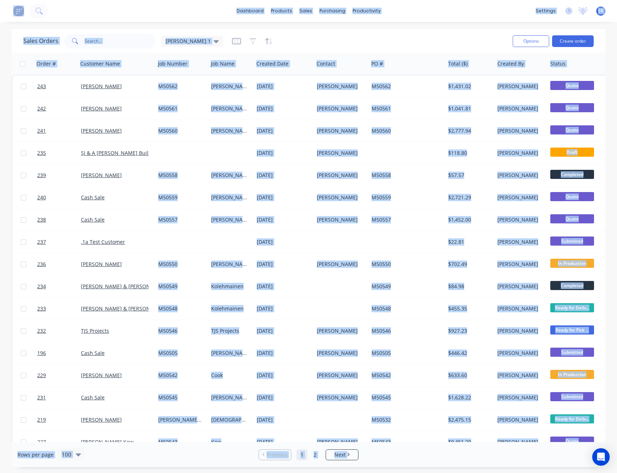
click at [424, 13] on div "dashboard products sales purchasing productivity dashboard products Product Cat…" at bounding box center [308, 11] width 617 height 22
